Goal: Obtain resource: Download file/media

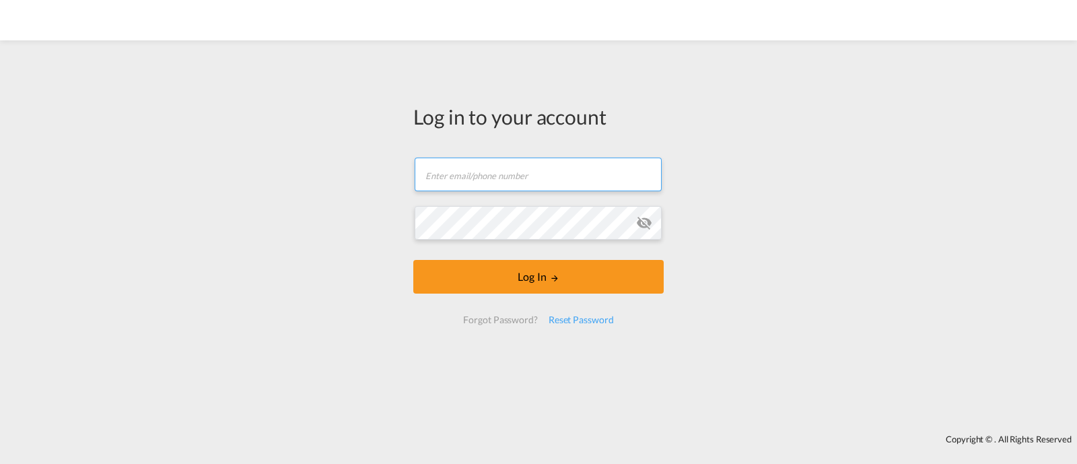
type input "ocean@gosynergie.com"
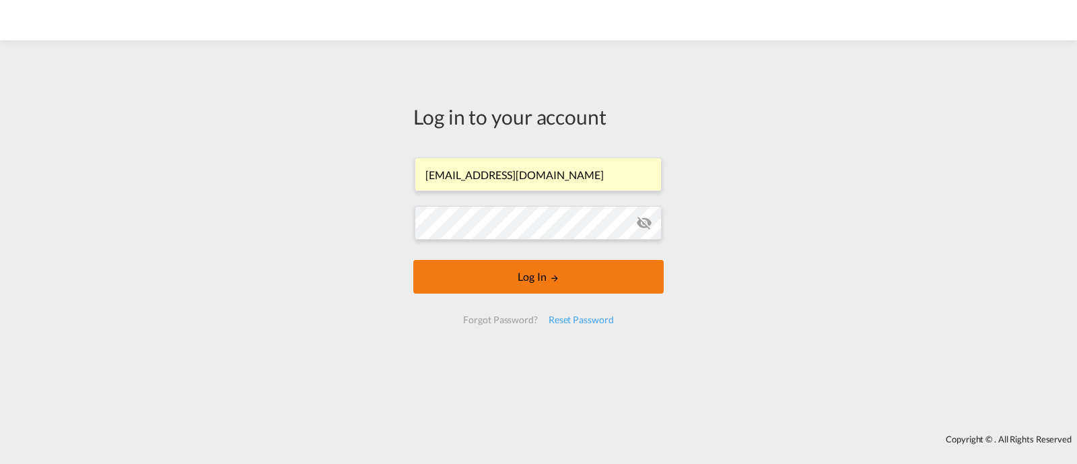
drag, startPoint x: 562, startPoint y: 178, endPoint x: 560, endPoint y: 267, distance: 88.9
click at [562, 178] on md-input-container "ocean@gosynergie.com Email field is required" at bounding box center [538, 174] width 250 height 36
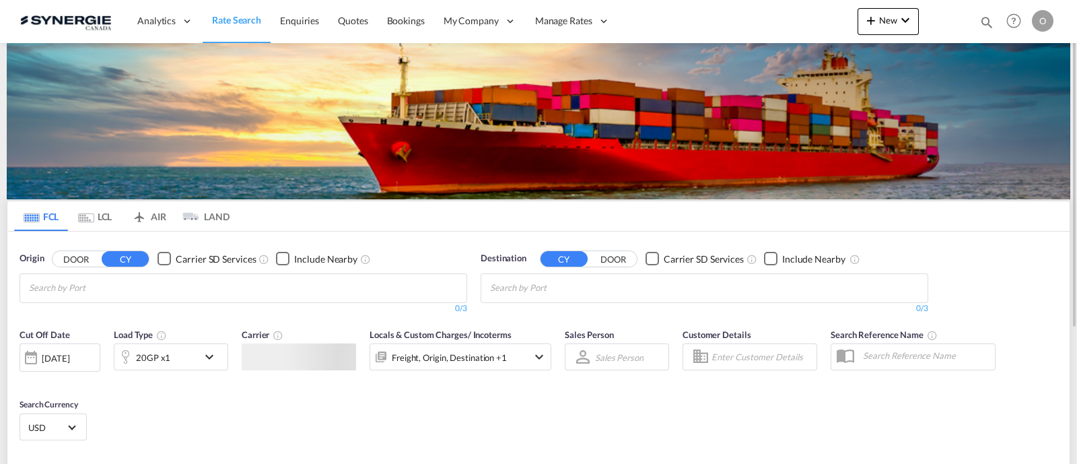
click at [987, 20] on md-icon "icon-magnify" at bounding box center [986, 22] width 15 height 15
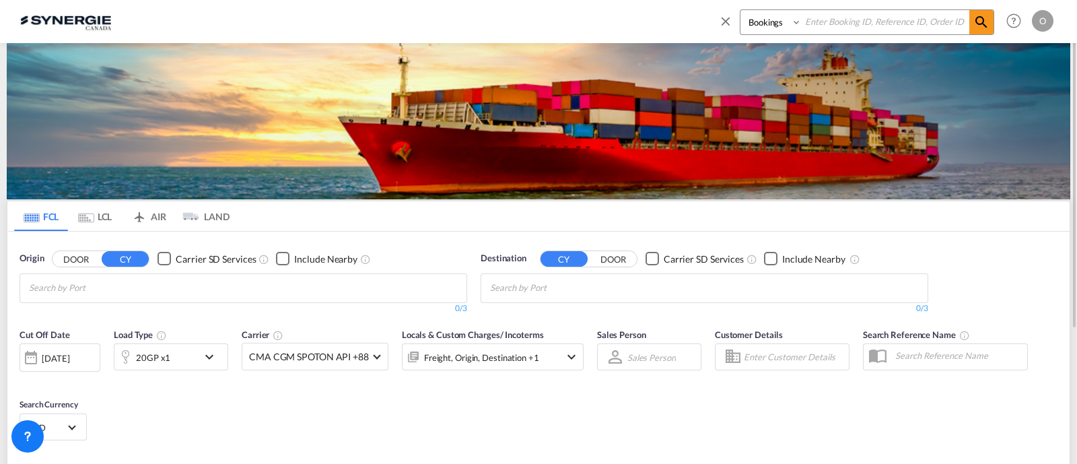
click at [765, 29] on select "Bookings Quotes Enquiries" at bounding box center [772, 22] width 64 height 24
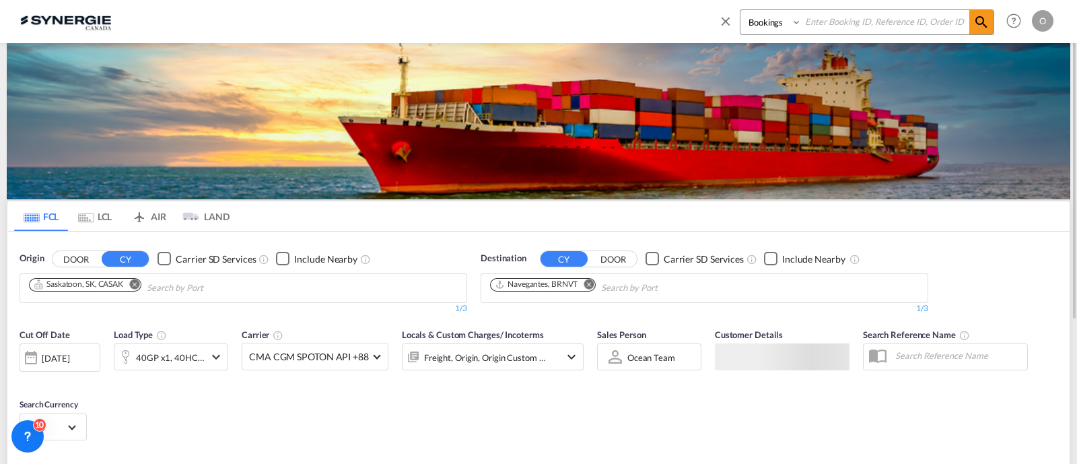
select select "Quotes"
click at [740, 10] on select "Bookings Quotes Enquiries" at bounding box center [772, 22] width 64 height 24
click at [823, 26] on input at bounding box center [886, 22] width 168 height 24
paste input "SYC000013829"
type input "SYC000013829"
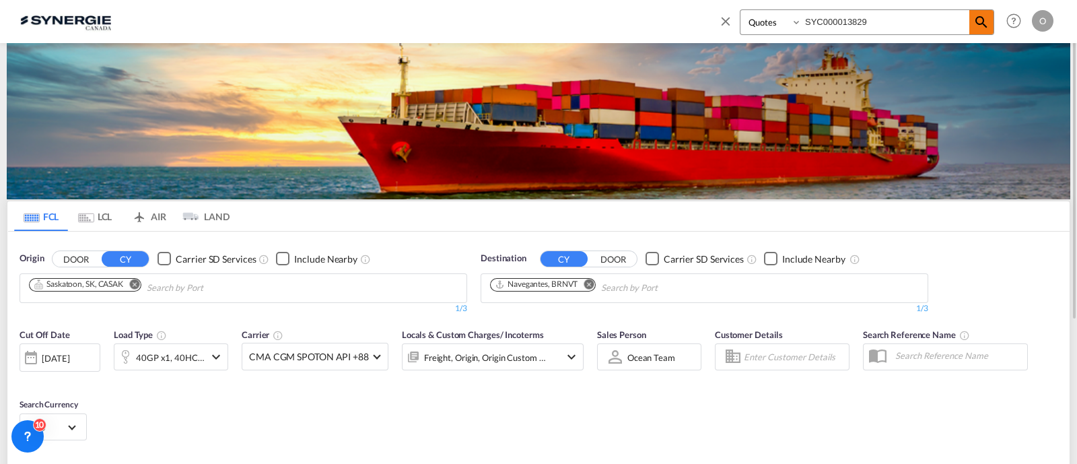
click at [992, 26] on span at bounding box center [981, 22] width 24 height 24
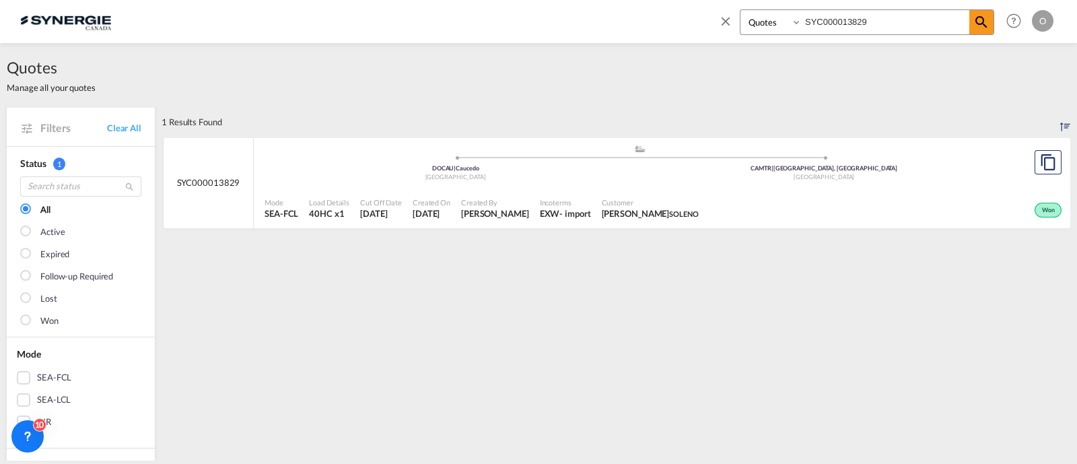
click at [683, 190] on div "Mode SEA-FCL Load Details 40HC x1 Cut Off Date 6 Aug 2025 Created On 6 Aug 2025…" at bounding box center [662, 208] width 816 height 40
click at [518, 215] on span "[PERSON_NAME]" at bounding box center [495, 213] width 68 height 12
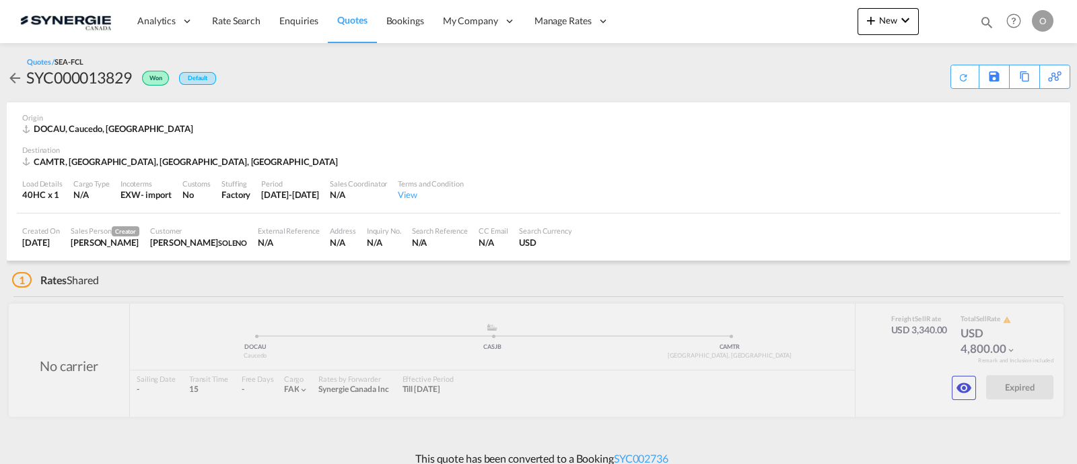
scroll to position [11, 0]
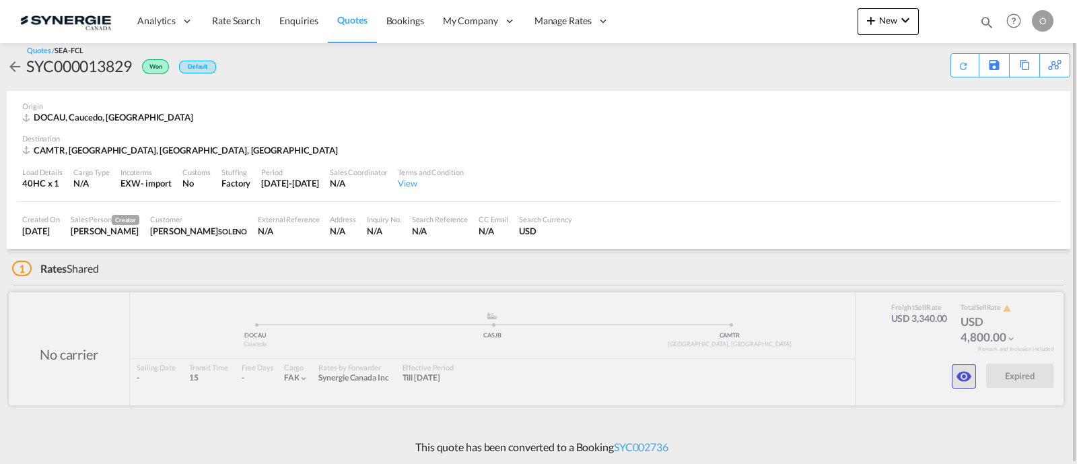
click at [973, 375] on button "button" at bounding box center [964, 376] width 24 height 24
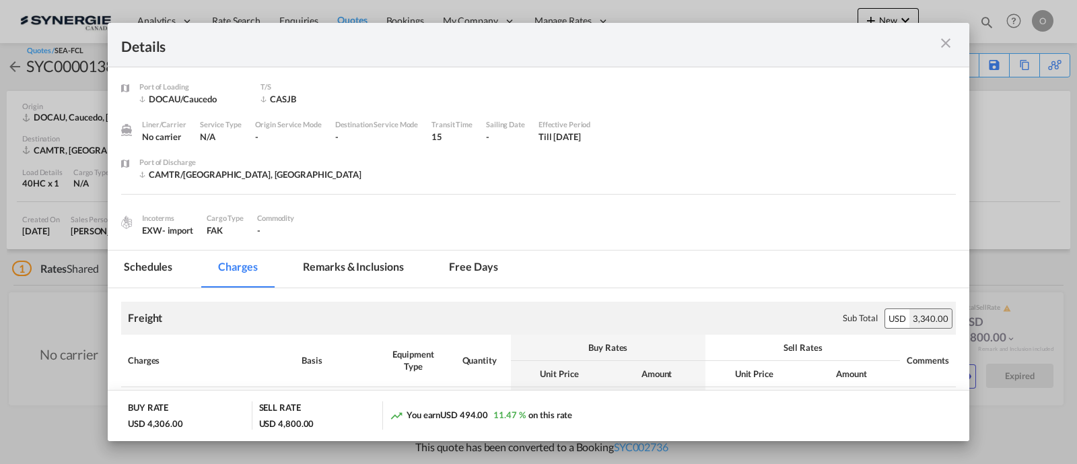
click at [341, 265] on md-tab-item "Remarks & Inclusions" at bounding box center [353, 268] width 133 height 37
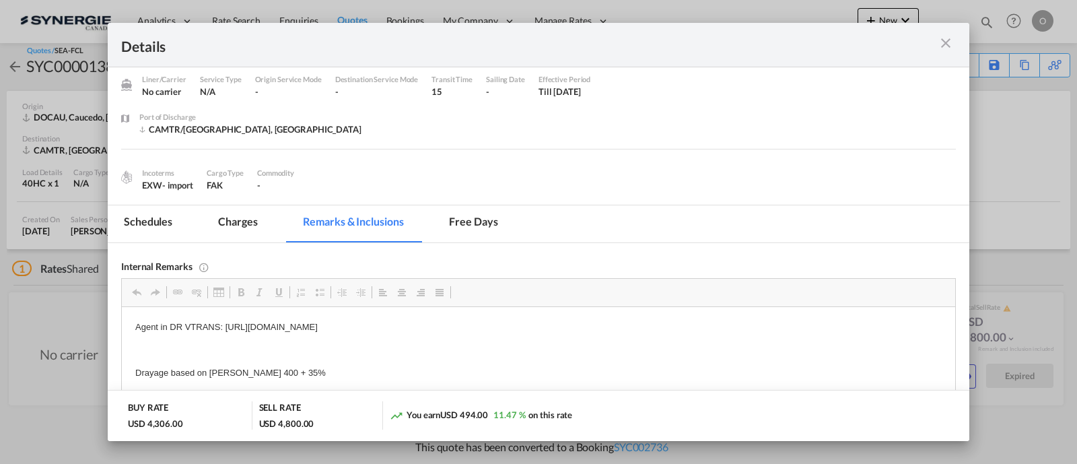
scroll to position [129, 0]
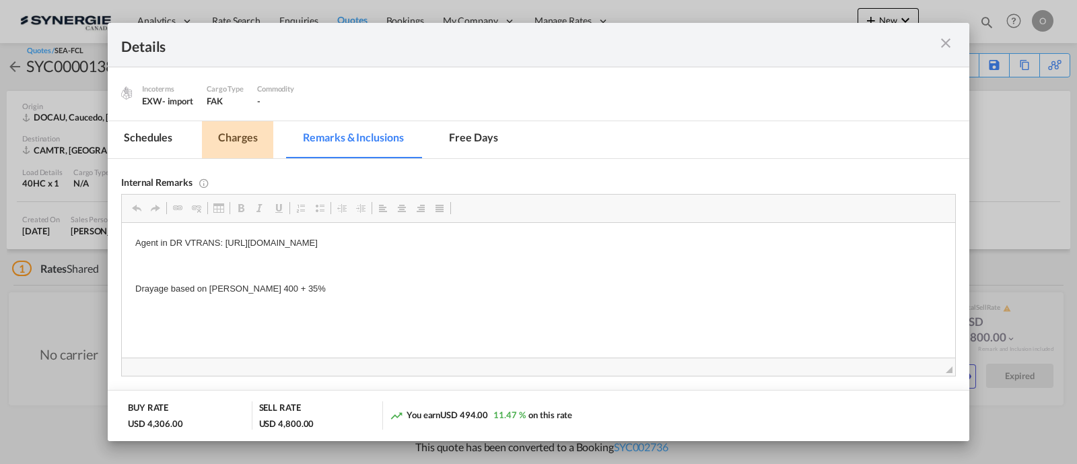
click at [243, 137] on md-tab-item "Charges" at bounding box center [237, 139] width 71 height 37
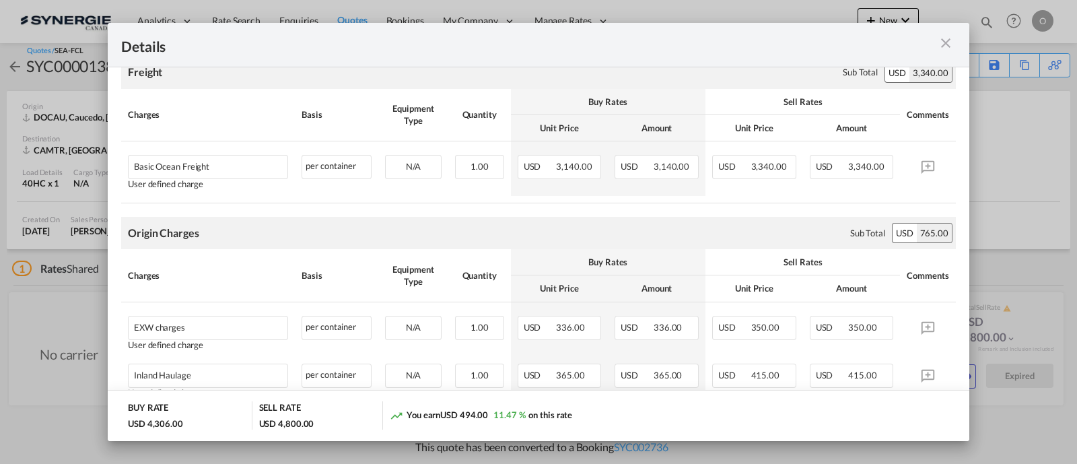
scroll to position [242, 0]
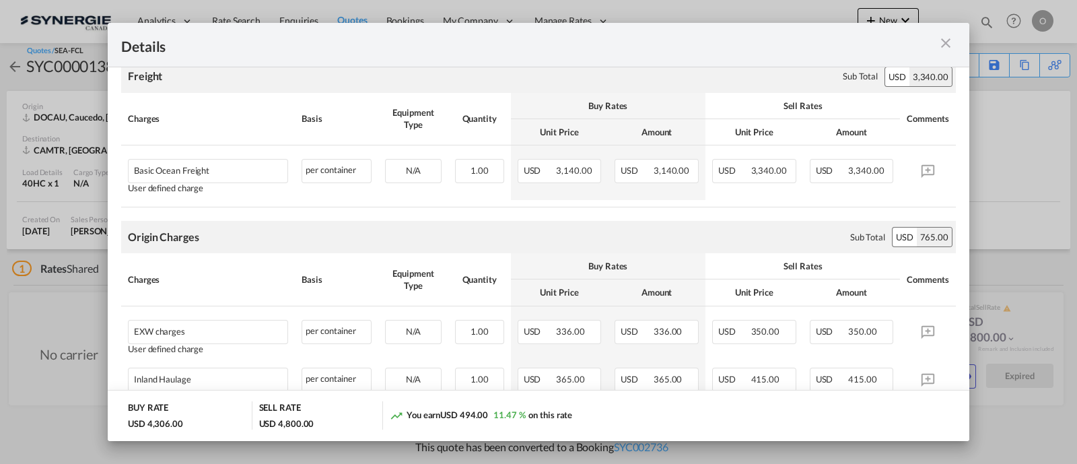
click at [946, 47] on md-icon "icon-close m-3 fg-AAA8AD cursor" at bounding box center [946, 43] width 16 height 16
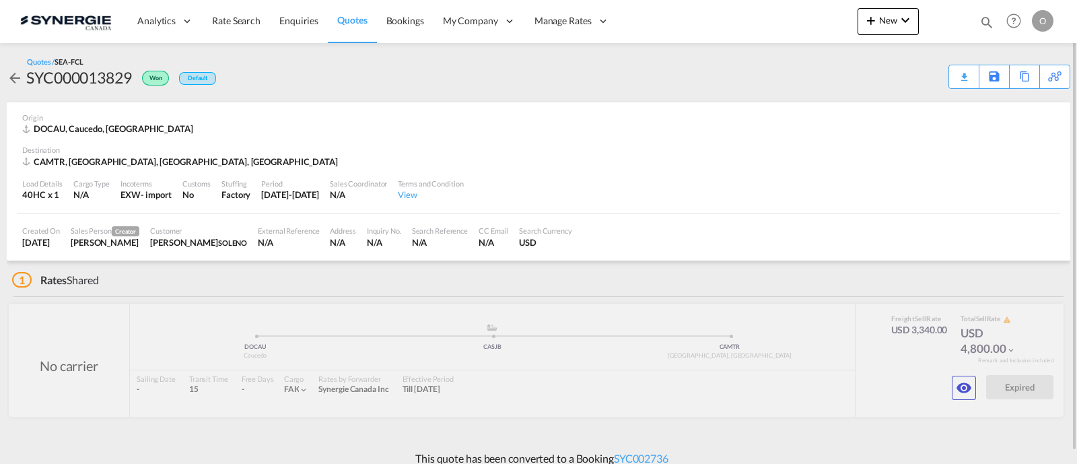
click at [986, 22] on md-icon "icon-magnify" at bounding box center [986, 22] width 15 height 15
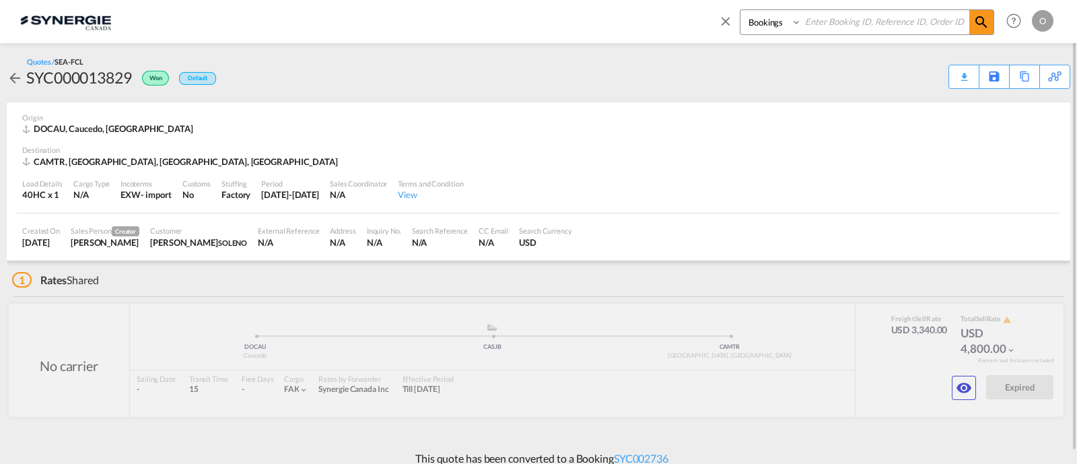
click at [783, 30] on select "Bookings Quotes Enquiries" at bounding box center [772, 22] width 64 height 24
select select "Quotes"
click at [740, 10] on select "Bookings Quotes Enquiries" at bounding box center [772, 22] width 64 height 24
click at [836, 34] on div "Bookings Quotes Enquiries" at bounding box center [867, 22] width 254 height 26
drag, startPoint x: 837, startPoint y: 25, endPoint x: 845, endPoint y: 28, distance: 7.9
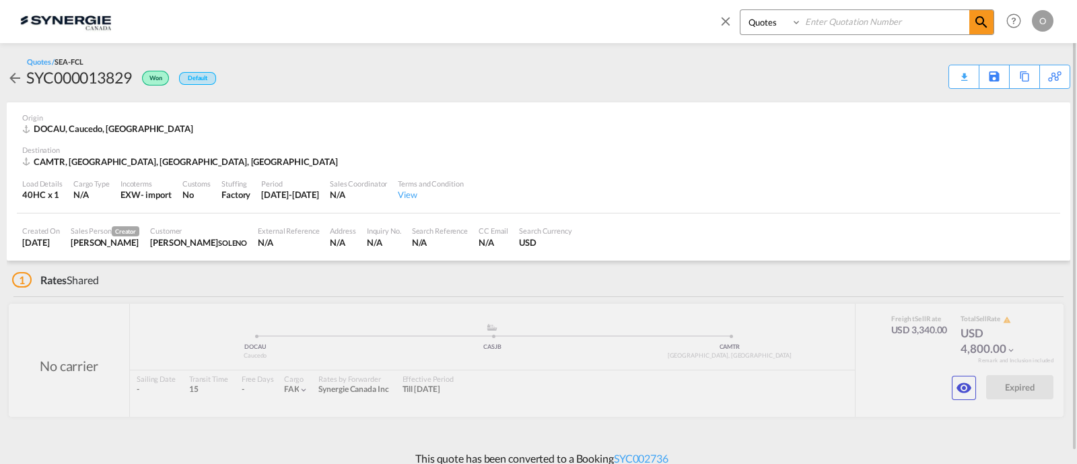
click at [837, 25] on input at bounding box center [886, 22] width 168 height 24
paste input "SYC000013706"
type input "SYC000013706"
click at [979, 22] on md-icon "icon-magnify" at bounding box center [981, 22] width 16 height 16
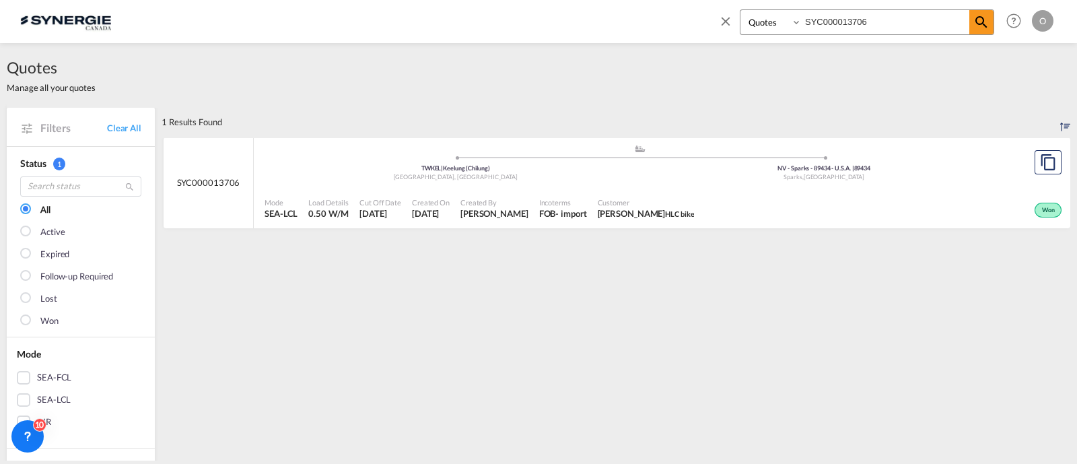
click at [813, 193] on div "Won" at bounding box center [881, 209] width 365 height 34
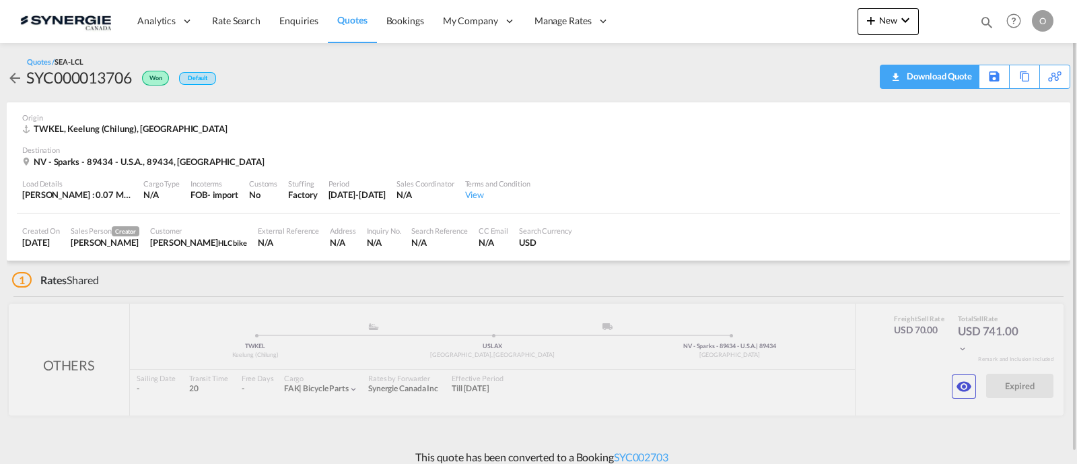
click at [954, 83] on div "Download Quote" at bounding box center [937, 76] width 69 height 22
